Goal: Task Accomplishment & Management: Use online tool/utility

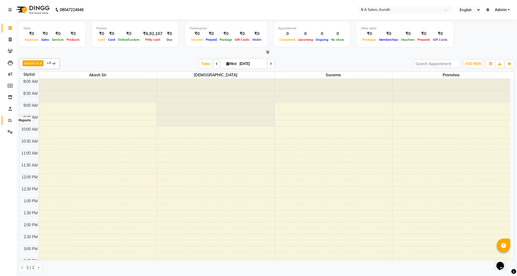
click at [10, 120] on icon at bounding box center [10, 120] width 4 height 4
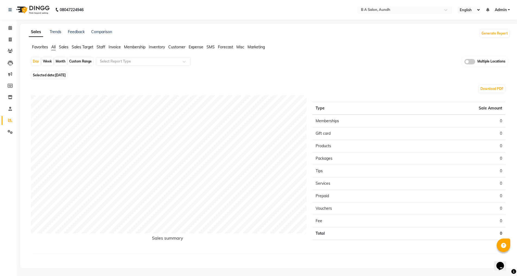
click at [62, 61] on div "Month" at bounding box center [60, 62] width 12 height 8
select select "9"
select select "2025"
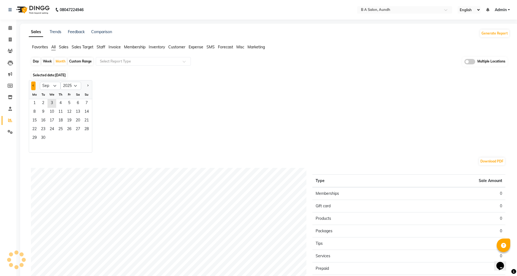
click at [34, 85] on span "Previous month" at bounding box center [34, 85] width 2 height 2
select select "8"
click at [69, 101] on span "1" at bounding box center [69, 103] width 9 height 9
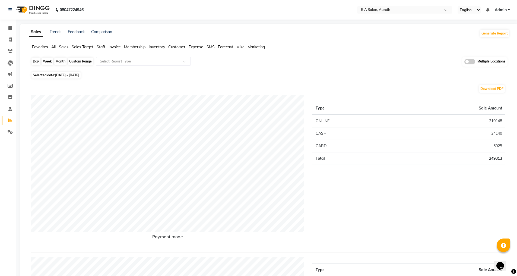
click at [62, 61] on div "Month" at bounding box center [60, 62] width 12 height 8
select select "8"
select select "2025"
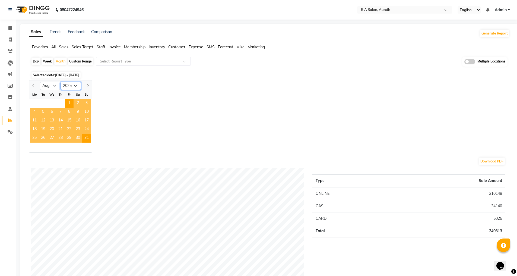
click at [75, 86] on select "2015 2016 2017 2018 2019 2020 2021 2022 2023 2024 2025 2026 2027 2028 2029 2030…" at bounding box center [71, 86] width 21 height 8
click at [56, 86] on select "Jan Feb Mar Apr May Jun [DATE] Aug Sep Oct Nov Dec" at bounding box center [50, 86] width 21 height 8
select select "9"
click at [40, 82] on select "Jan Feb Mar Apr May Jun [DATE] Aug Sep Oct Nov Dec" at bounding box center [50, 86] width 21 height 8
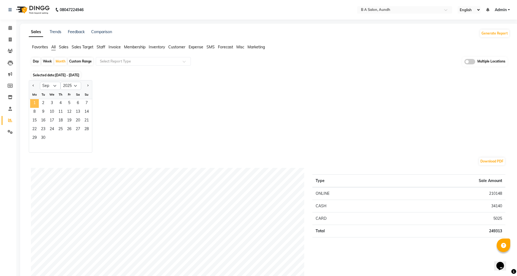
click at [37, 102] on span "1" at bounding box center [34, 103] width 9 height 9
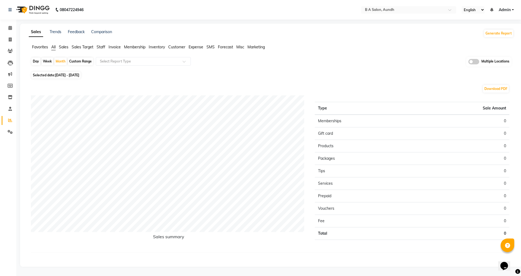
click at [74, 60] on div "Custom Range" at bounding box center [80, 62] width 25 height 8
select select "9"
select select "2025"
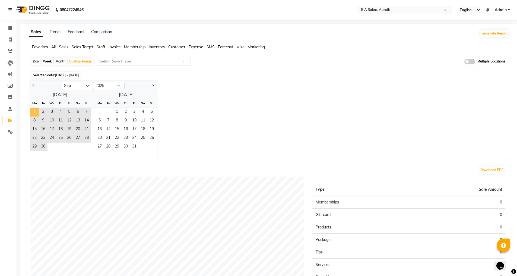
click at [34, 111] on span "1" at bounding box center [34, 112] width 9 height 9
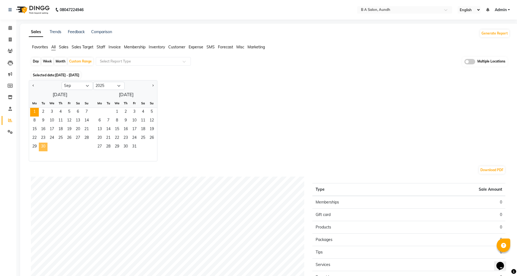
click at [43, 147] on span "30" at bounding box center [43, 147] width 9 height 9
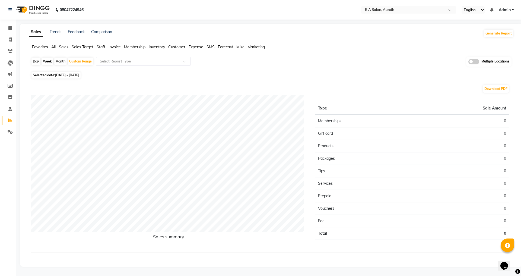
click at [61, 60] on div "Month" at bounding box center [60, 62] width 12 height 8
select select "9"
select select "2025"
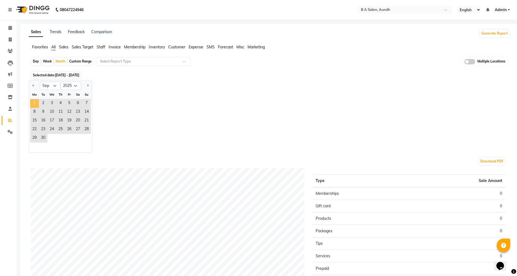
click at [37, 103] on span "1" at bounding box center [34, 103] width 9 height 9
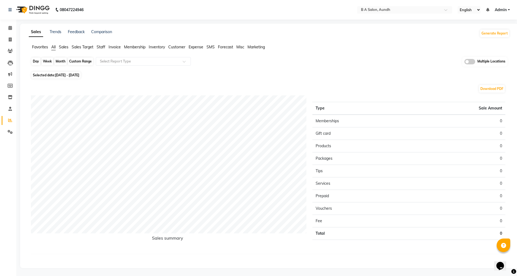
click at [64, 61] on div "Month" at bounding box center [60, 62] width 12 height 8
select select "9"
select select "2025"
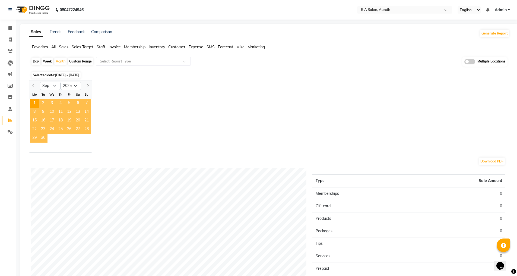
click at [44, 140] on span "30" at bounding box center [43, 138] width 9 height 9
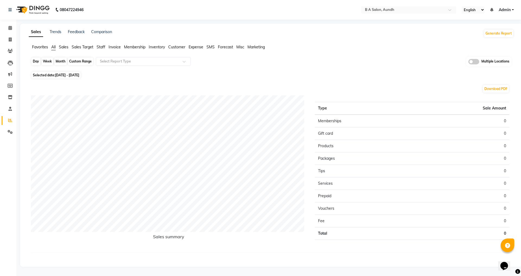
click at [63, 61] on div "Month" at bounding box center [60, 62] width 12 height 8
select select "9"
select select "2025"
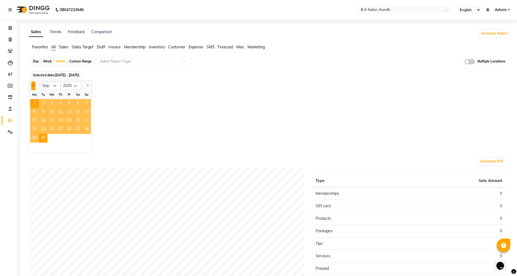
click at [33, 84] on button "Previous month" at bounding box center [33, 85] width 4 height 9
select select "8"
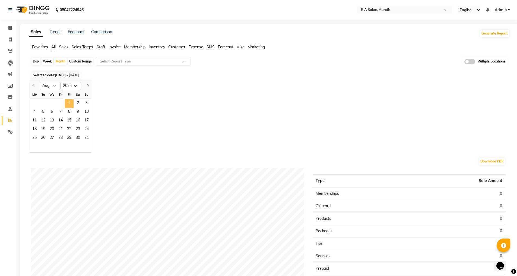
click at [70, 103] on span "1" at bounding box center [69, 103] width 9 height 9
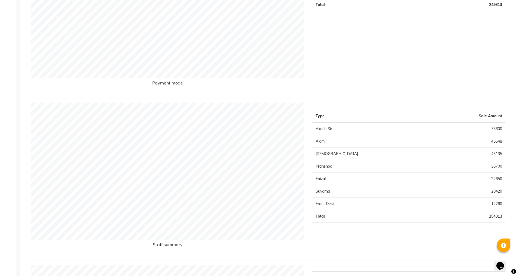
scroll to position [163, 0]
